Goal: Information Seeking & Learning: Stay updated

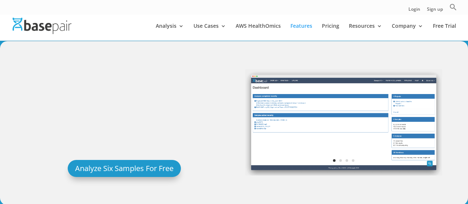
click at [413, 73] on link "News" at bounding box center [436, 71] width 74 height 15
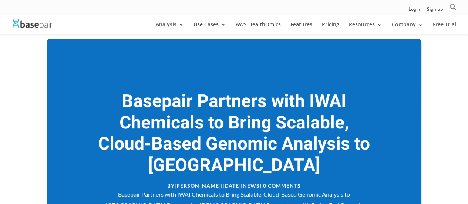
scroll to position [110, 0]
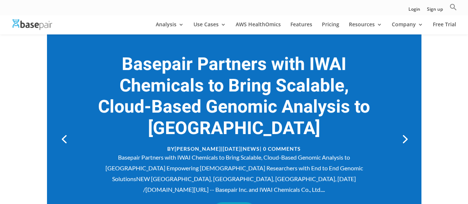
click at [404, 131] on link "Next" at bounding box center [404, 138] width 18 height 18
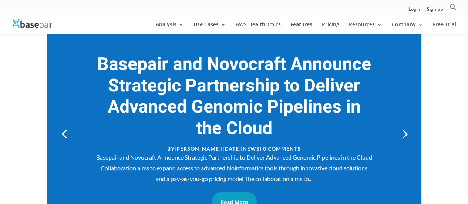
click at [404, 131] on link "Next" at bounding box center [404, 133] width 18 height 18
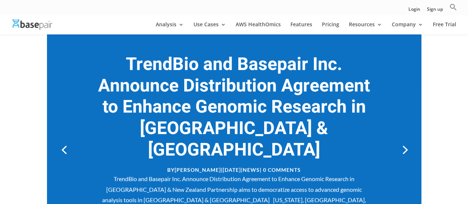
click at [404, 140] on link "Next" at bounding box center [404, 149] width 18 height 18
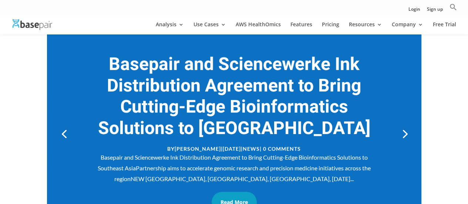
click at [404, 131] on link "Next" at bounding box center [404, 133] width 18 height 18
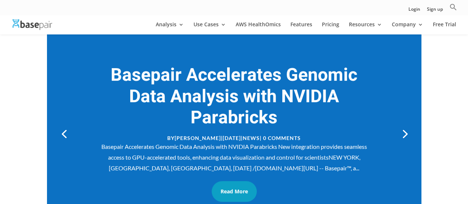
click at [404, 131] on link "Next" at bounding box center [404, 133] width 18 height 18
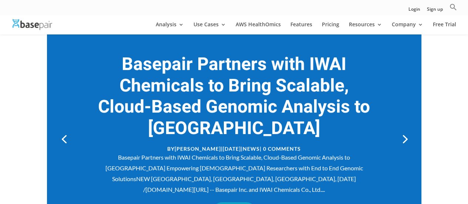
click at [404, 131] on link "Next" at bounding box center [404, 138] width 18 height 18
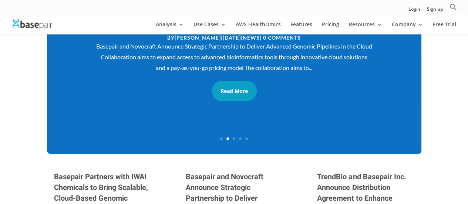
scroll to position [73, 0]
